Goal: Information Seeking & Learning: Learn about a topic

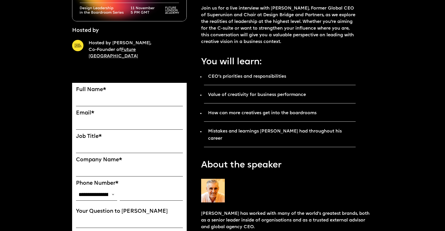
scroll to position [165, 0]
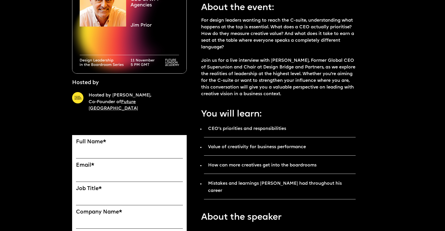
scroll to position [135, 0]
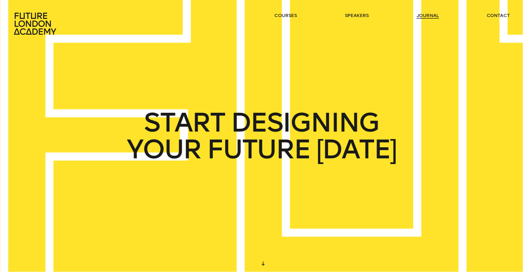
click at [433, 14] on link "journal" at bounding box center [428, 15] width 22 height 6
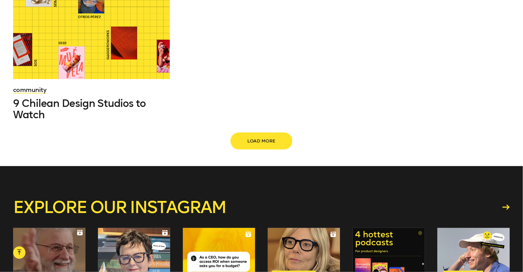
scroll to position [810, 0]
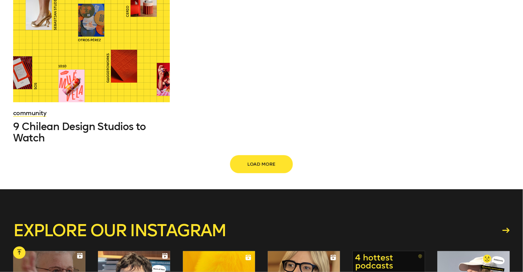
click at [267, 159] on span "Load more" at bounding box center [261, 164] width 45 height 10
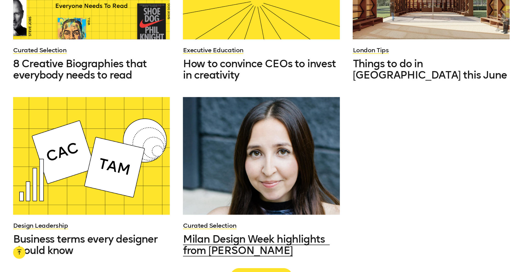
scroll to position [1253, 0]
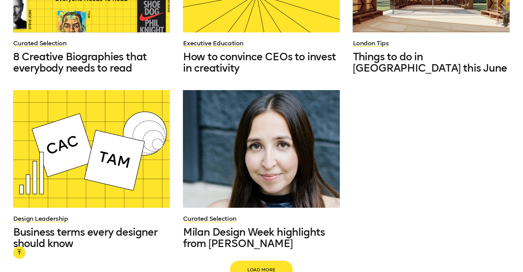
click at [265, 265] on span "Load more" at bounding box center [261, 270] width 45 height 10
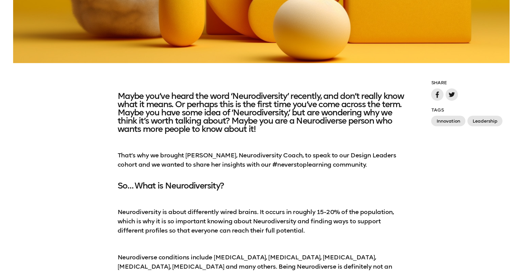
scroll to position [353, 0]
